Goal: Task Accomplishment & Management: Manage account settings

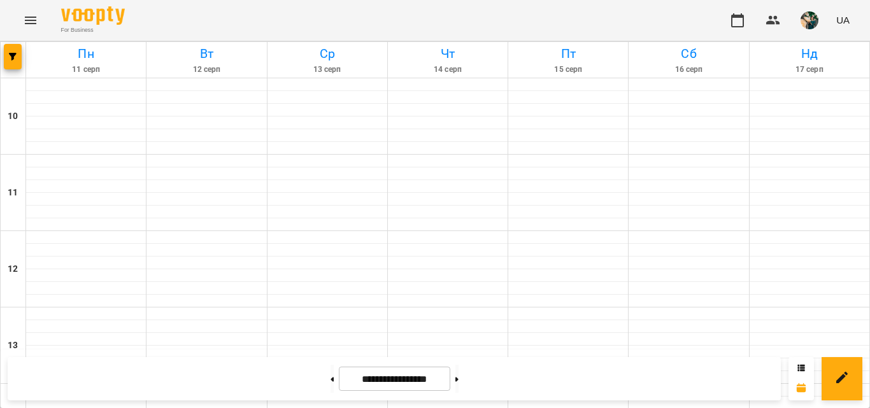
scroll to position [695, 0]
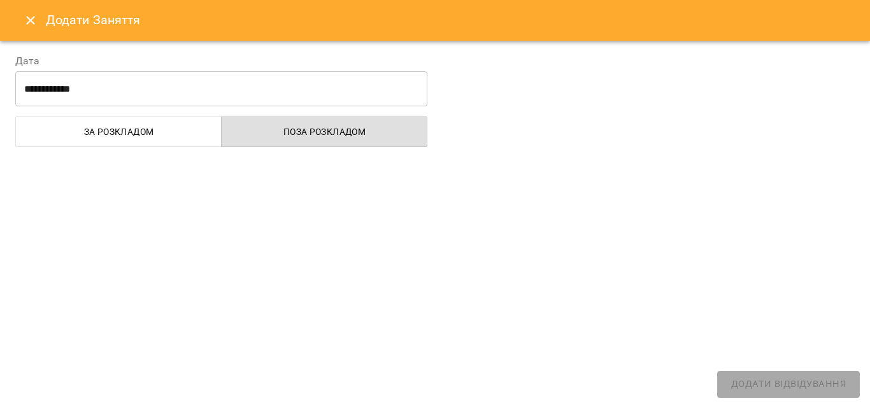
click at [439, 155] on div at bounding box center [649, 96] width 428 height 117
select select "**********"
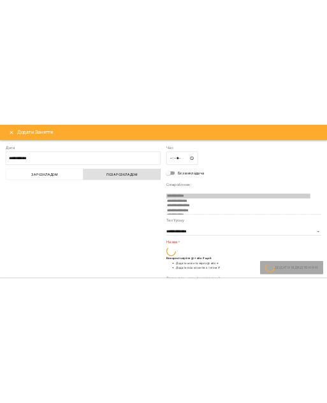
scroll to position [148, 0]
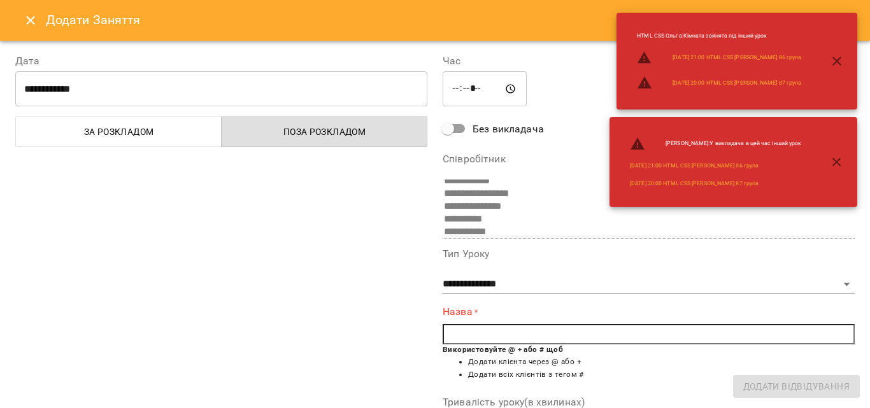
click at [32, 20] on icon "Close" at bounding box center [30, 20] width 15 height 15
click at [32, 20] on icon "Menu" at bounding box center [30, 20] width 15 height 15
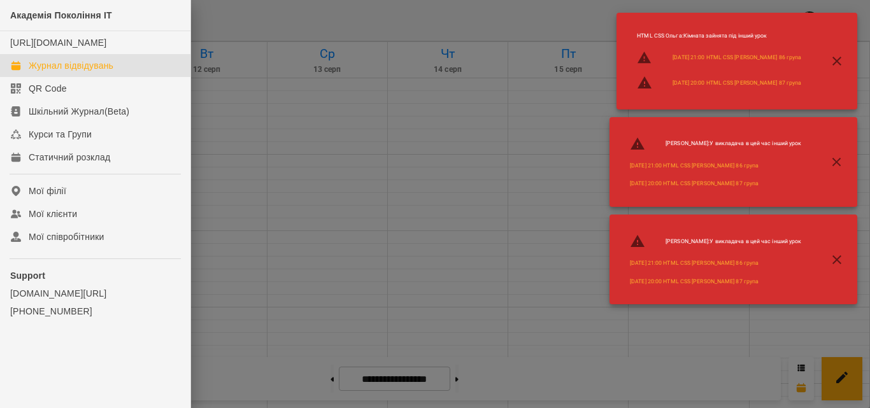
click at [840, 52] on button "button" at bounding box center [837, 61] width 31 height 31
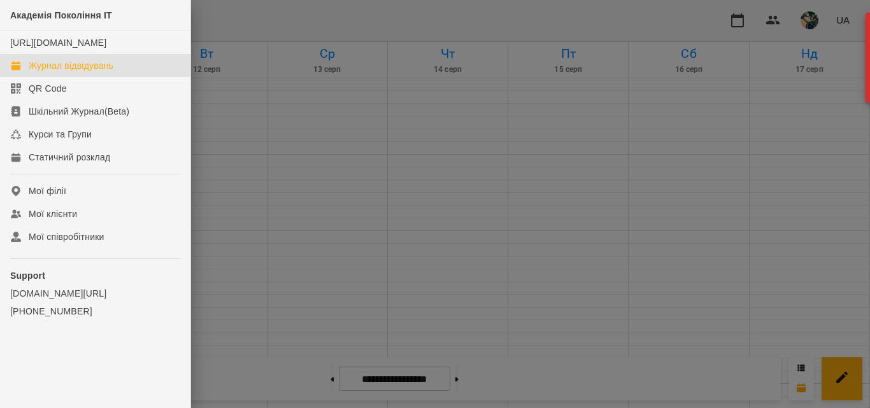
click at [446, 173] on div at bounding box center [435, 204] width 870 height 408
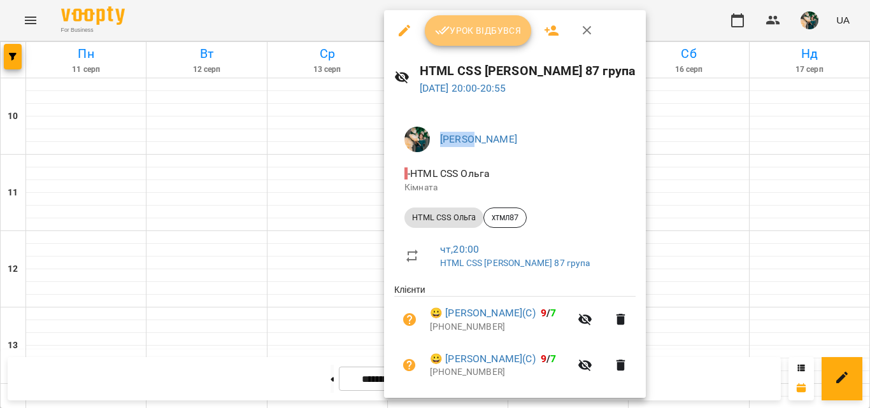
click at [494, 39] on button "Урок відбувся" at bounding box center [478, 30] width 107 height 31
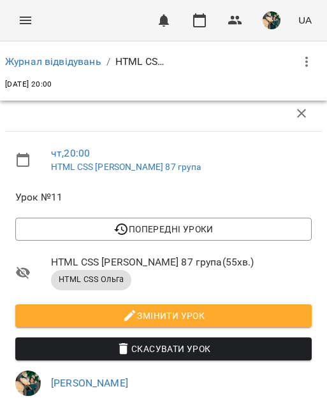
scroll to position [510, 0]
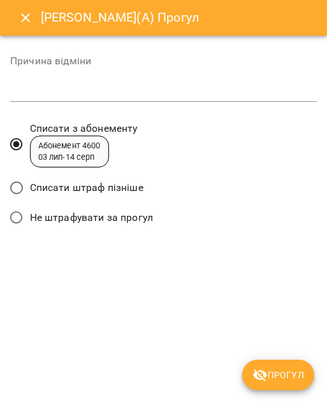
click at [90, 192] on span "Списати штраф пізніше" at bounding box center [86, 187] width 113 height 15
click at [268, 370] on span "Прогул" at bounding box center [278, 375] width 52 height 15
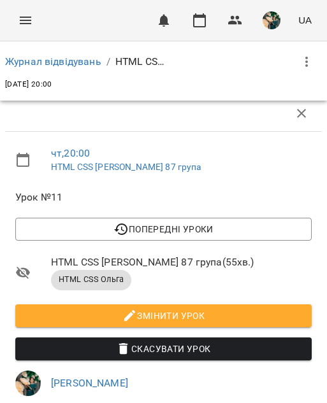
scroll to position [164, 0]
click at [77, 63] on link "Журнал відвідувань" at bounding box center [53, 61] width 96 height 12
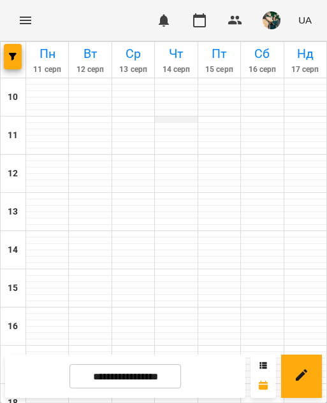
scroll to position [229, 0]
